Goal: Information Seeking & Learning: Learn about a topic

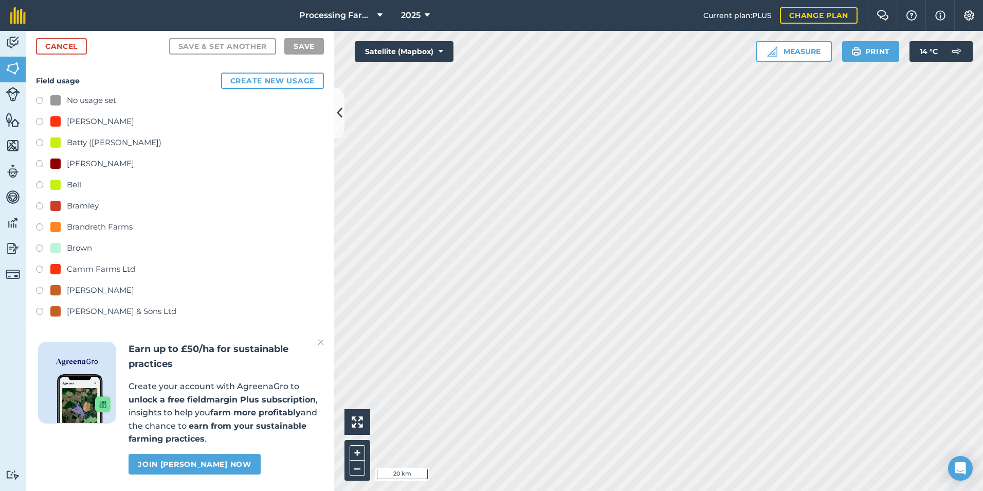
click at [323, 337] on img at bounding box center [321, 342] width 6 height 12
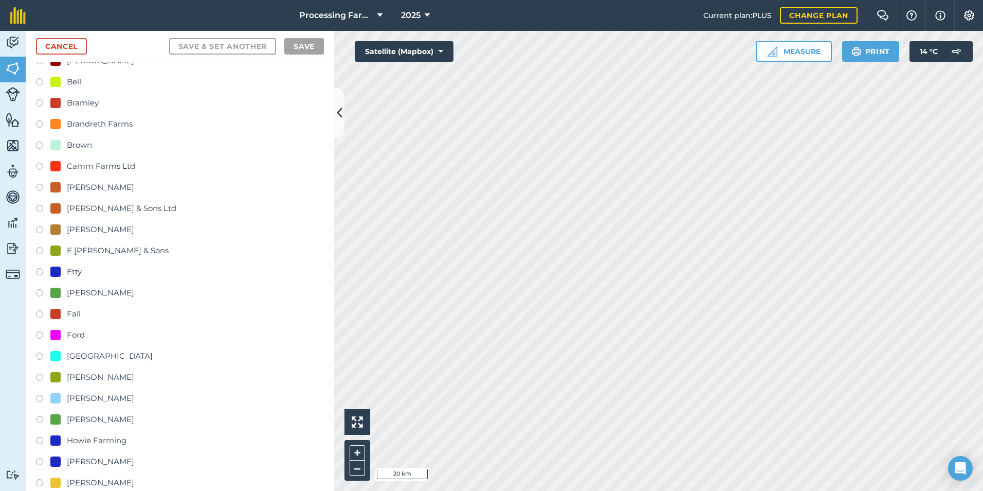
scroll to position [154, 0]
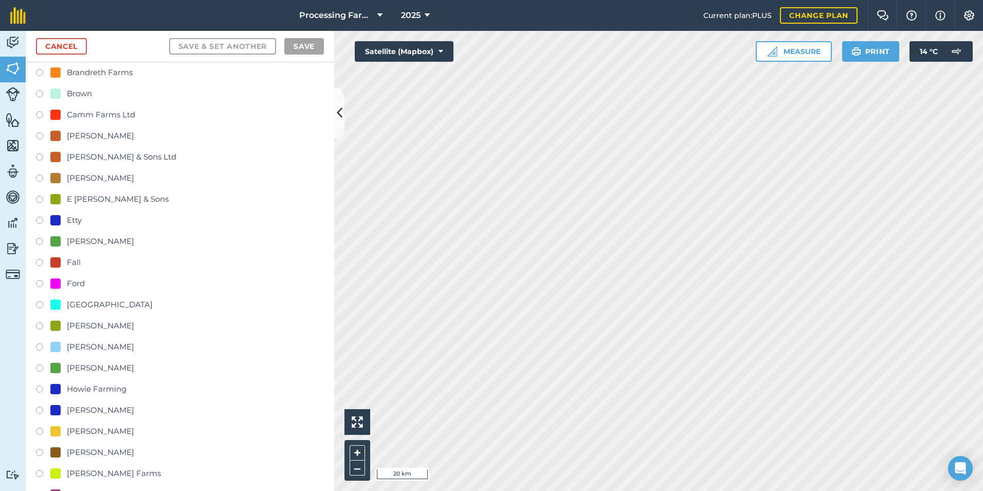
click at [73, 409] on div "[PERSON_NAME]" at bounding box center [100, 410] width 67 height 12
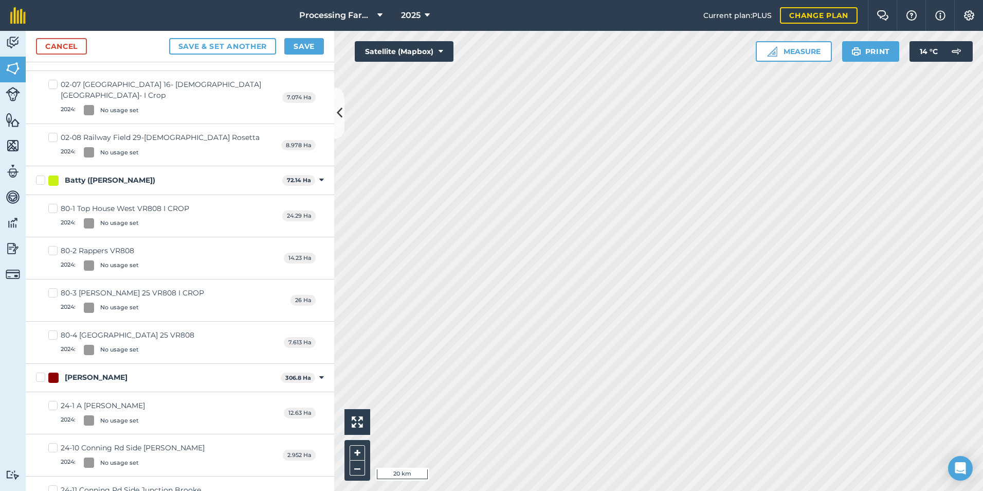
scroll to position [411, 0]
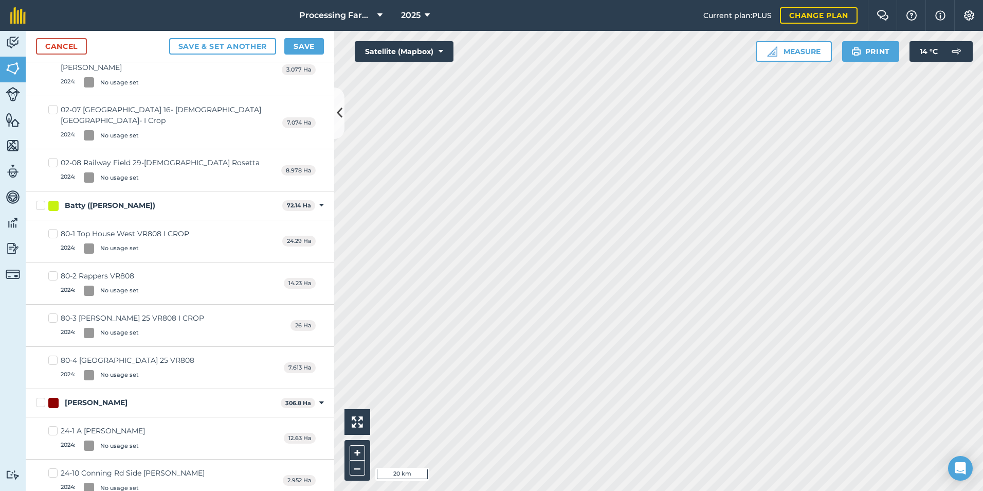
click at [197, 389] on div "[PERSON_NAME] 306.8 Ha Toggle showing [PERSON_NAME] fields" at bounding box center [180, 403] width 309 height 28
click at [64, 52] on link "Cancel" at bounding box center [61, 46] width 51 height 16
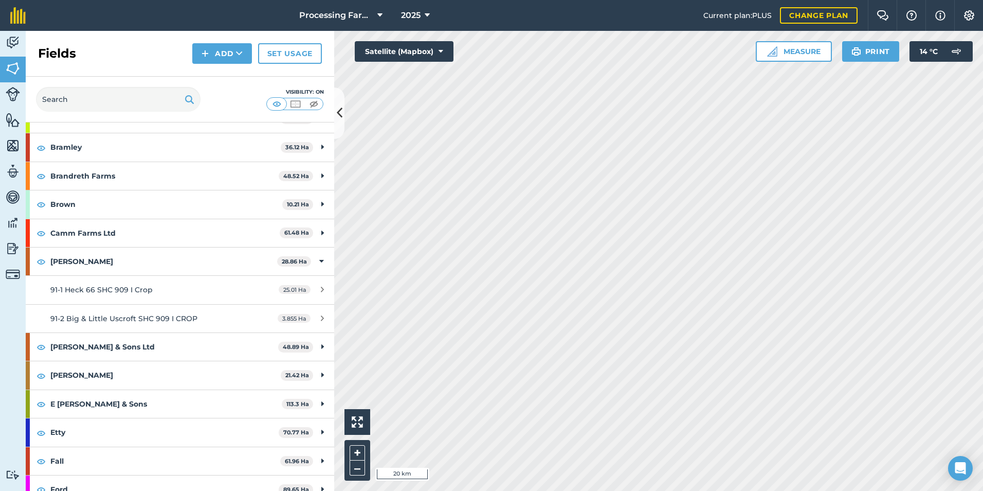
scroll to position [154, 0]
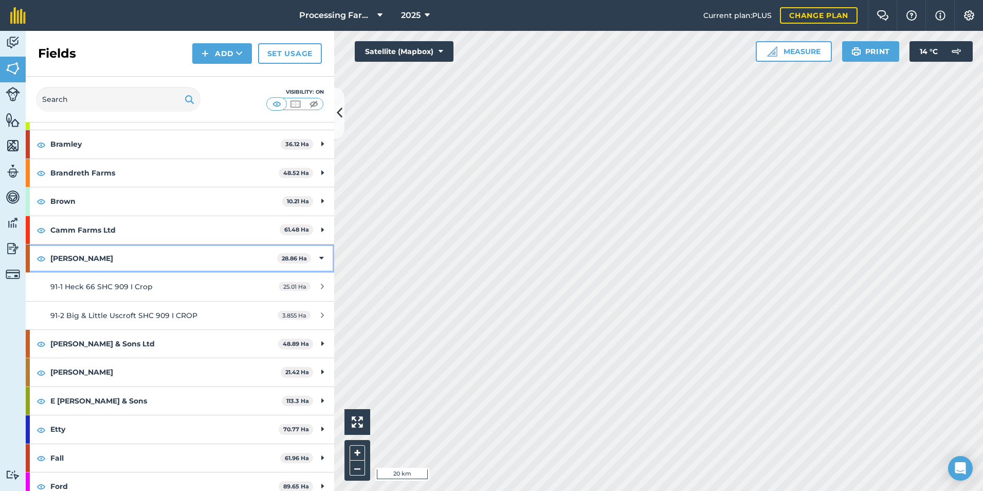
click at [124, 249] on strong "[PERSON_NAME]" at bounding box center [163, 258] width 227 height 28
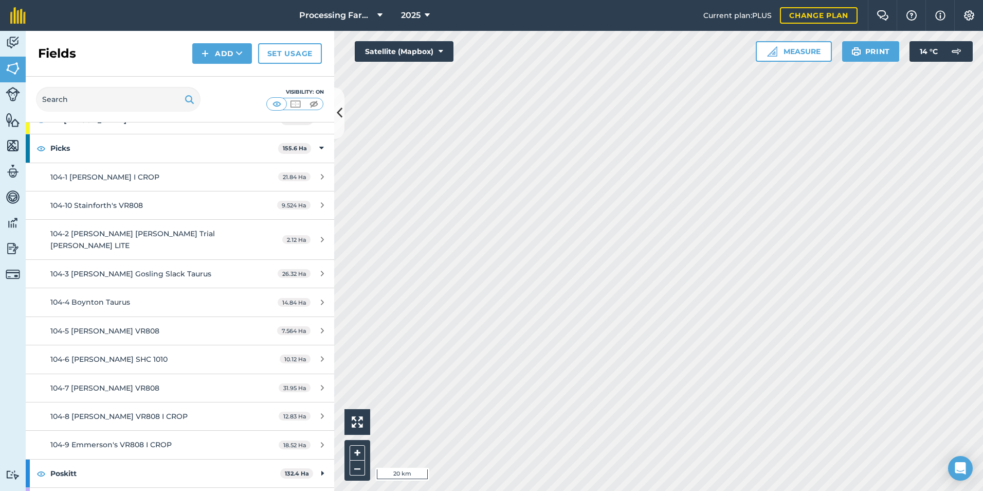
scroll to position [874, 0]
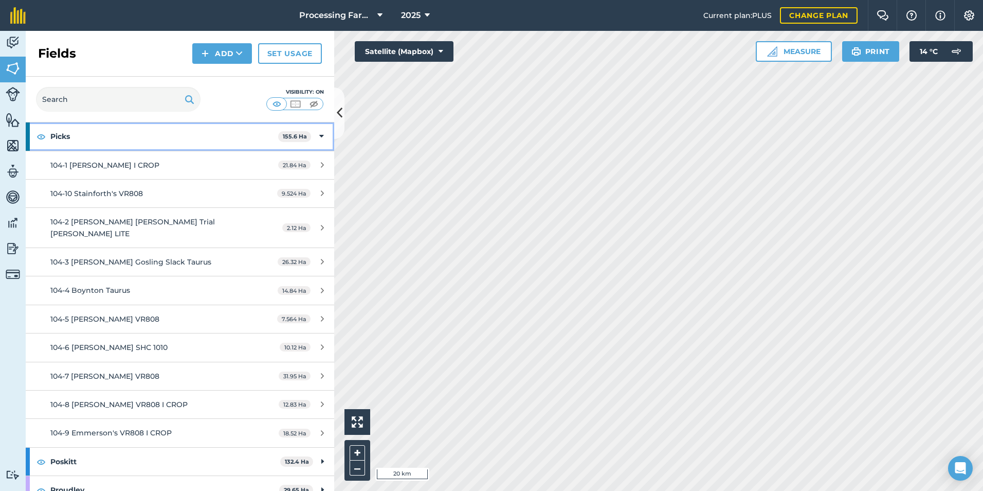
click at [155, 140] on strong "Picks" at bounding box center [164, 136] width 228 height 28
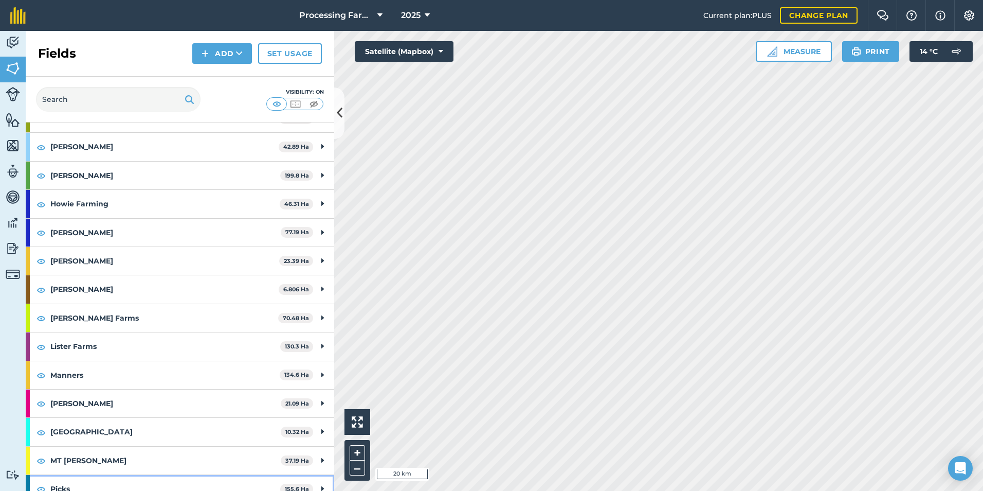
scroll to position [498, 0]
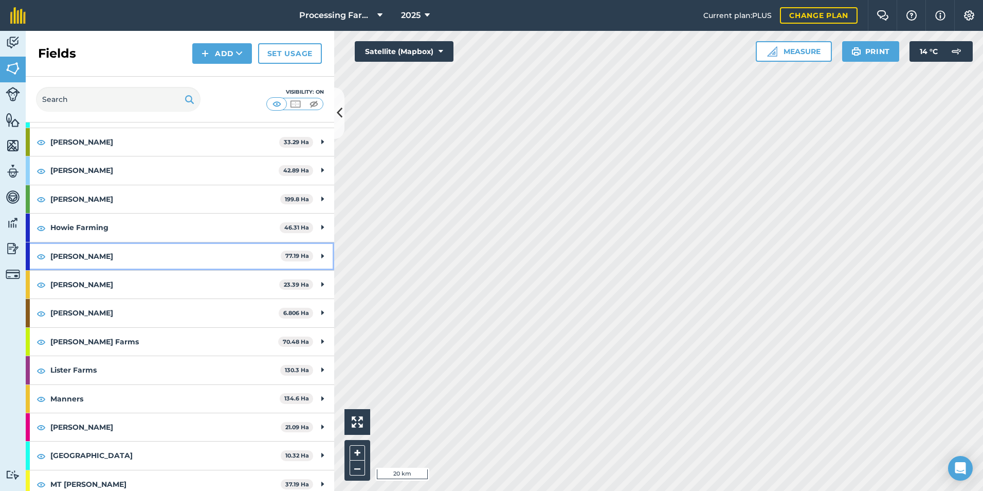
click at [145, 250] on strong "[PERSON_NAME]" at bounding box center [165, 256] width 230 height 28
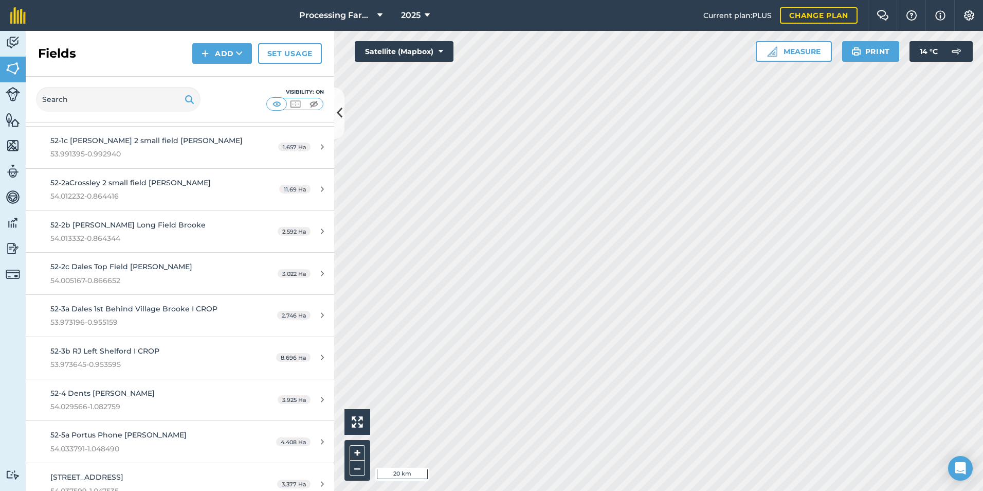
scroll to position [755, 0]
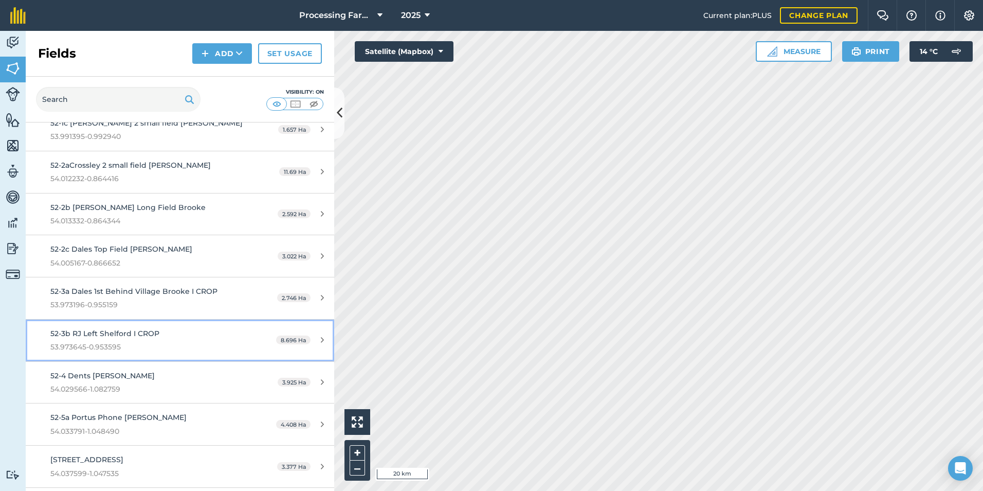
click at [162, 341] on span "53.973645-0.953595" at bounding box center [146, 346] width 193 height 11
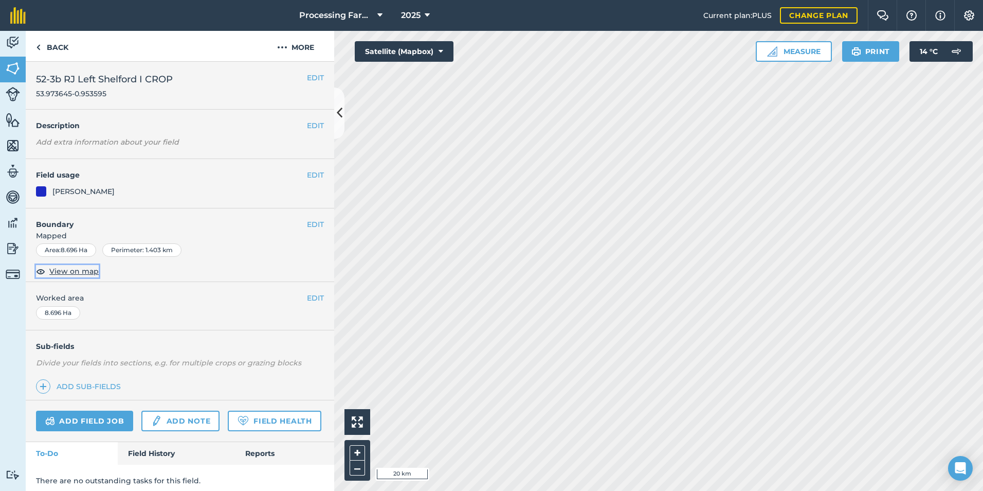
click at [79, 270] on span "View on map" at bounding box center [73, 270] width 49 height 11
click at [157, 464] on link "Field History" at bounding box center [176, 453] width 117 height 23
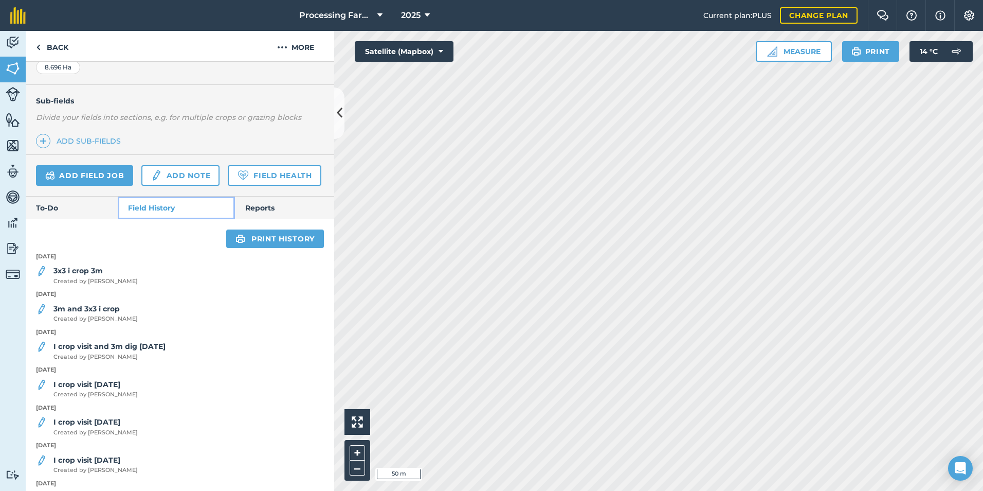
scroll to position [257, 0]
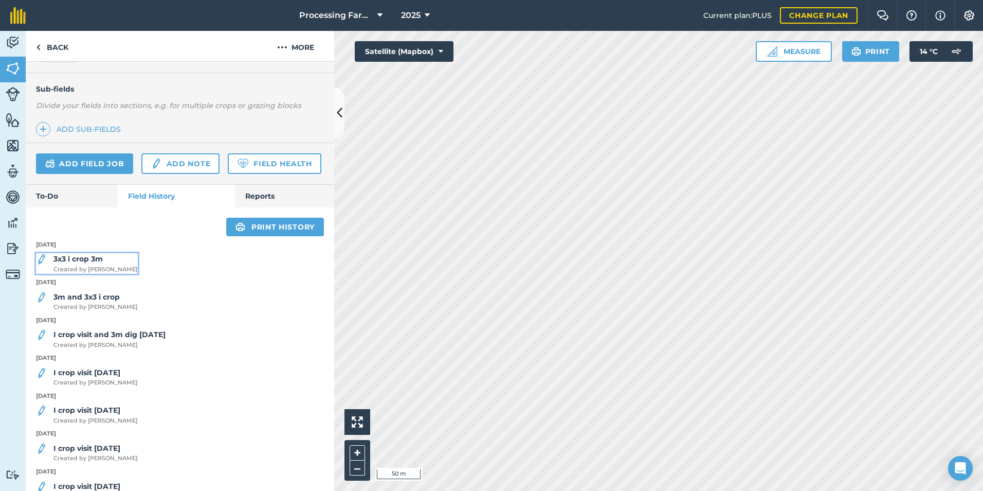
click at [71, 274] on div "3x3 i crop 3m Created by [PERSON_NAME]" at bounding box center [95, 263] width 84 height 21
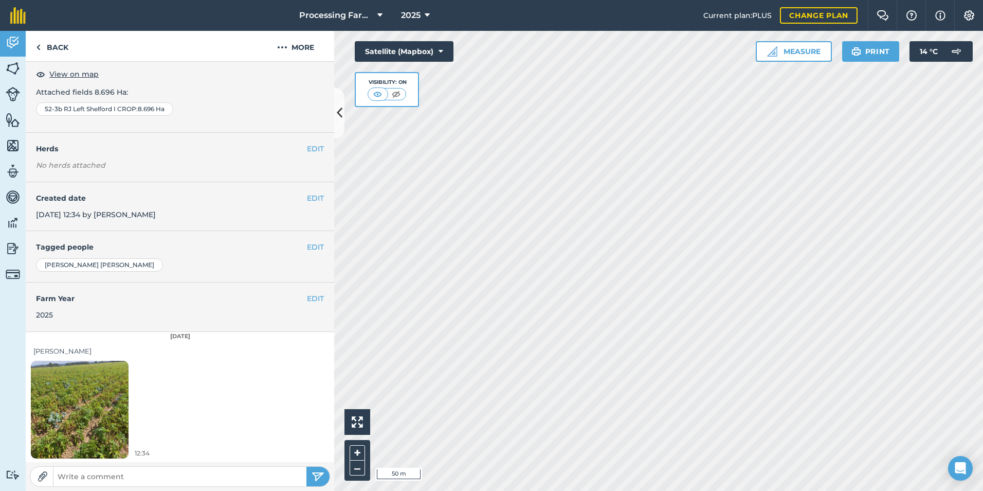
scroll to position [58, 0]
click at [94, 396] on img at bounding box center [80, 409] width 98 height 130
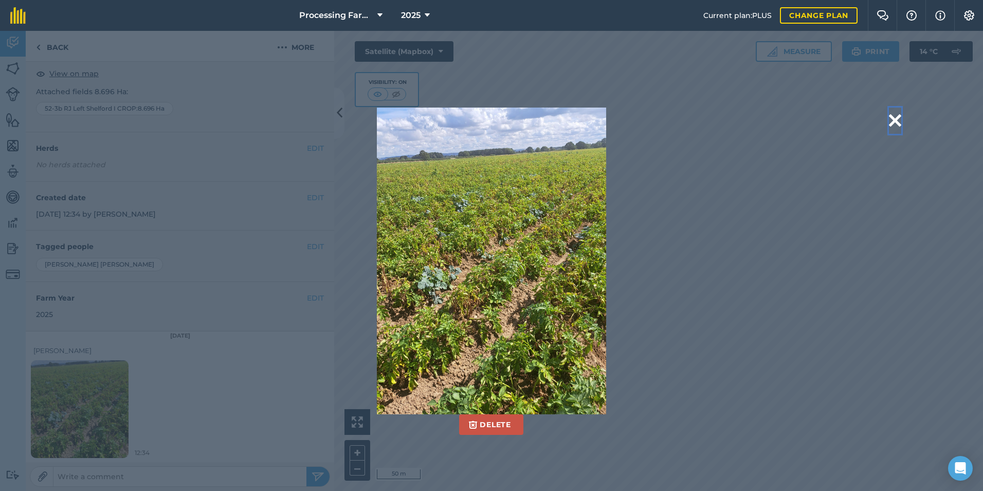
click at [894, 117] on button at bounding box center [895, 120] width 12 height 26
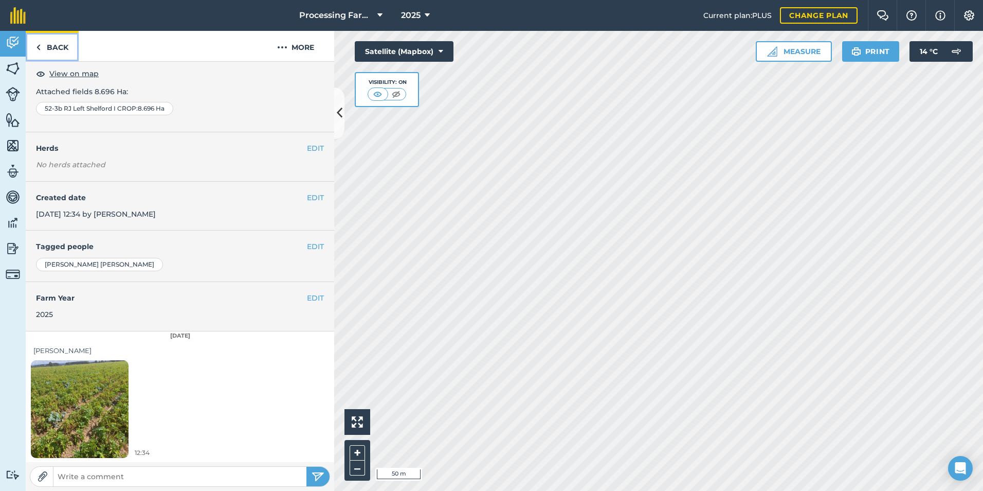
click at [56, 47] on link "Back" at bounding box center [52, 46] width 53 height 30
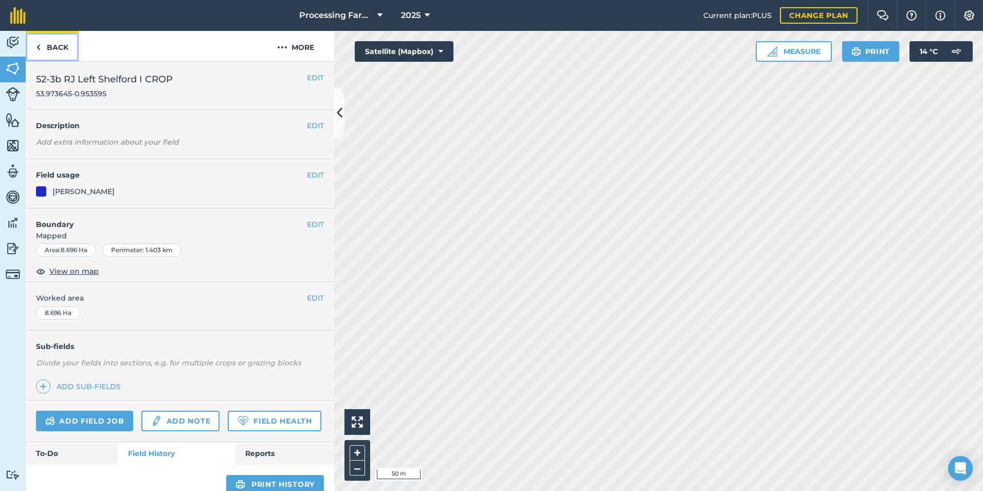
click at [66, 43] on link "Back" at bounding box center [52, 46] width 53 height 30
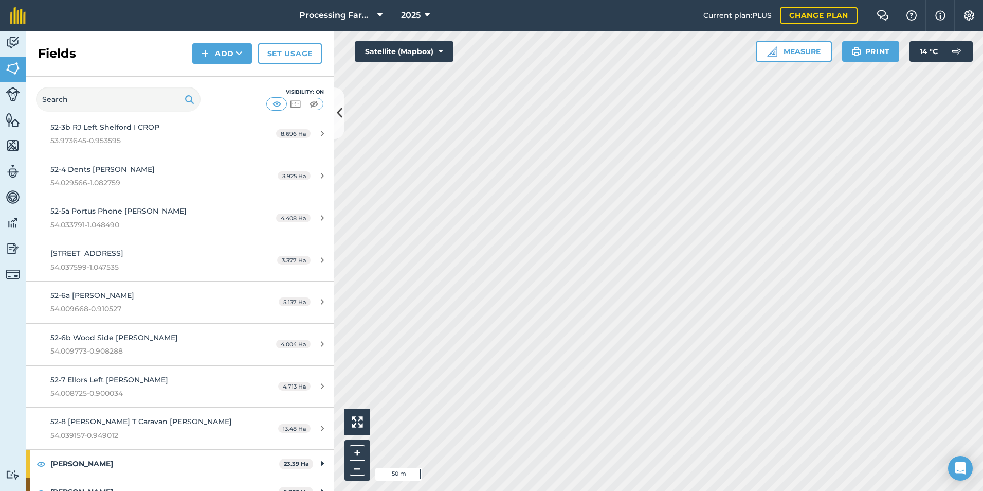
scroll to position [977, 0]
